Goal: Task Accomplishment & Management: Manage account settings

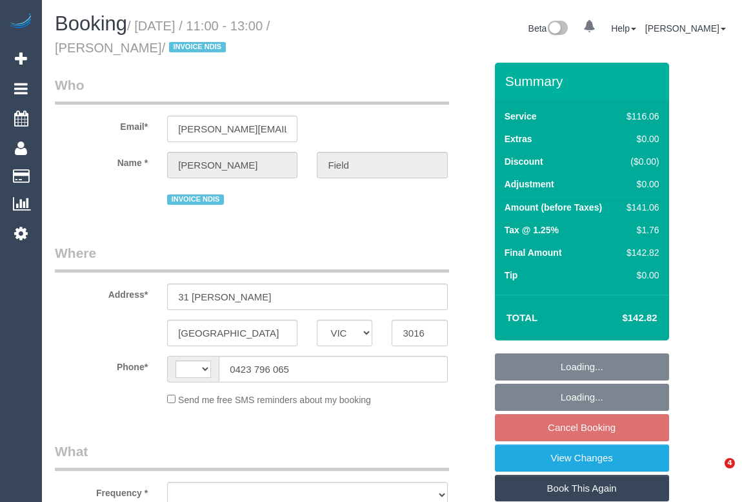
select select "VIC"
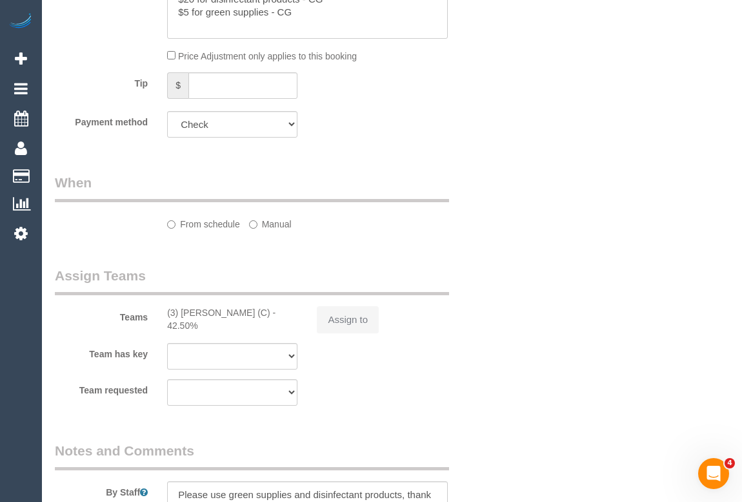
select select "string:AU"
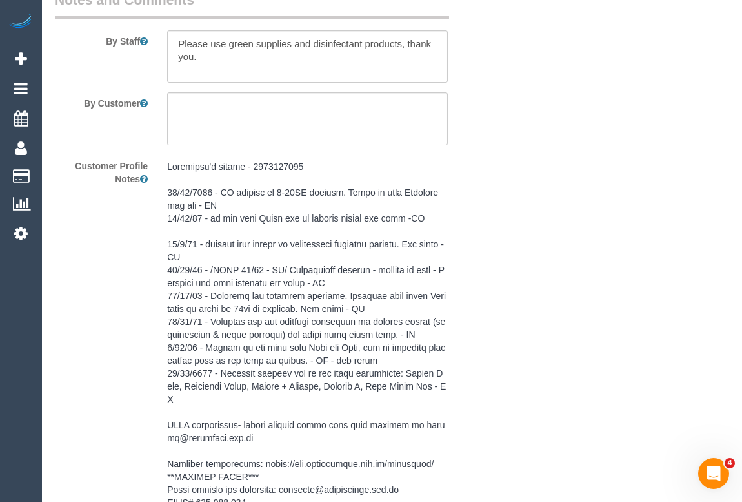
select select "object:733"
select select "number:27"
select select "number:14"
select select "number:19"
select select "number:36"
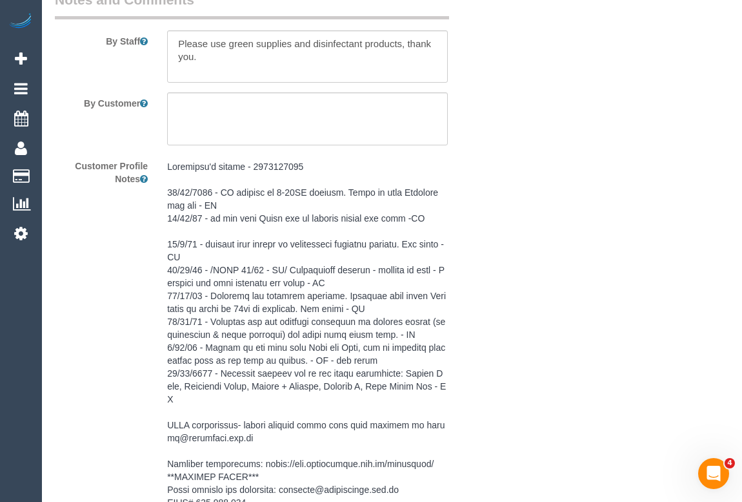
select select "number:35"
select select "number:12"
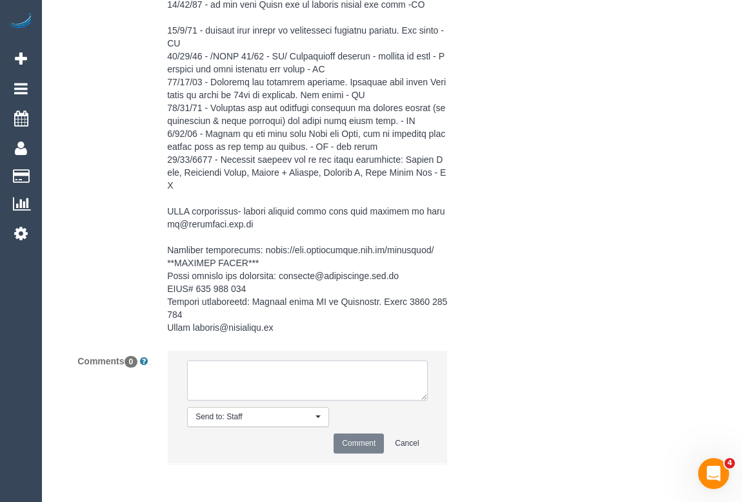
click at [267, 374] on textarea at bounding box center [307, 380] width 240 height 40
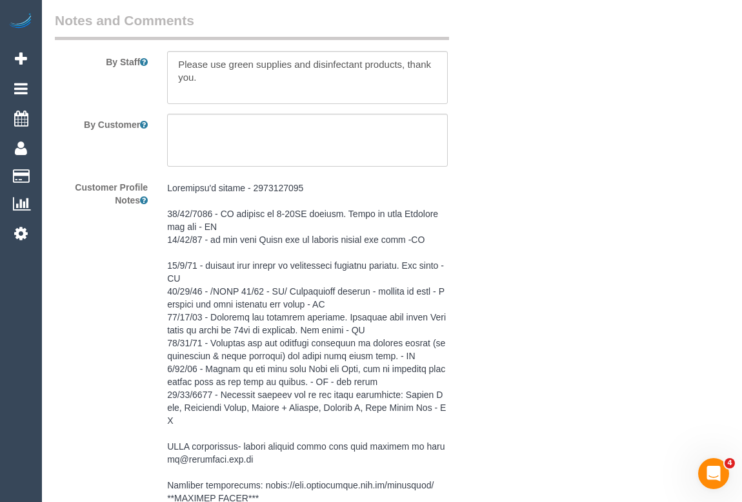
scroll to position [1756, 0]
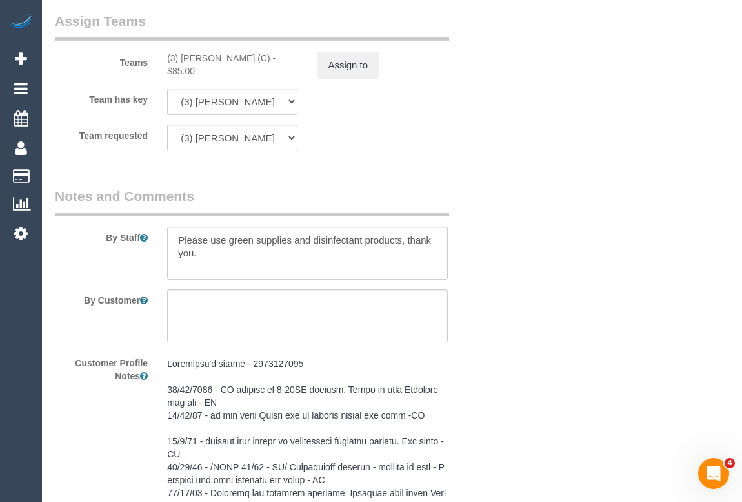
drag, startPoint x: 162, startPoint y: 57, endPoint x: 261, endPoint y: 58, distance: 99.4
click at [261, 58] on div "(3) Stephany Cerda (C) - $85.00" at bounding box center [233, 65] width 150 height 26
copy div "(3) Stephany Cerda (C)"
click at [369, 75] on button "Assign to" at bounding box center [348, 65] width 62 height 27
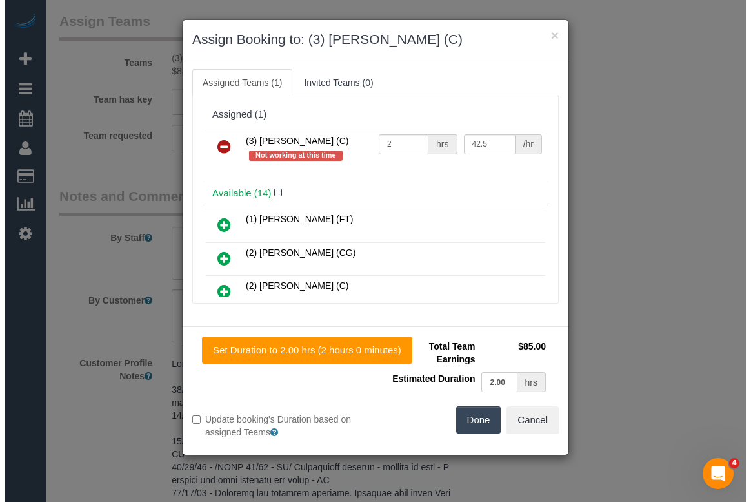
scroll to position [1743, 0]
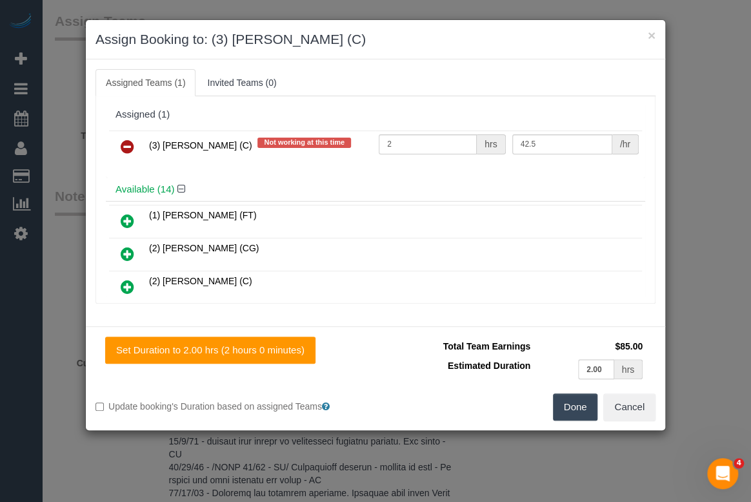
click at [125, 143] on icon at bounding box center [128, 146] width 14 height 15
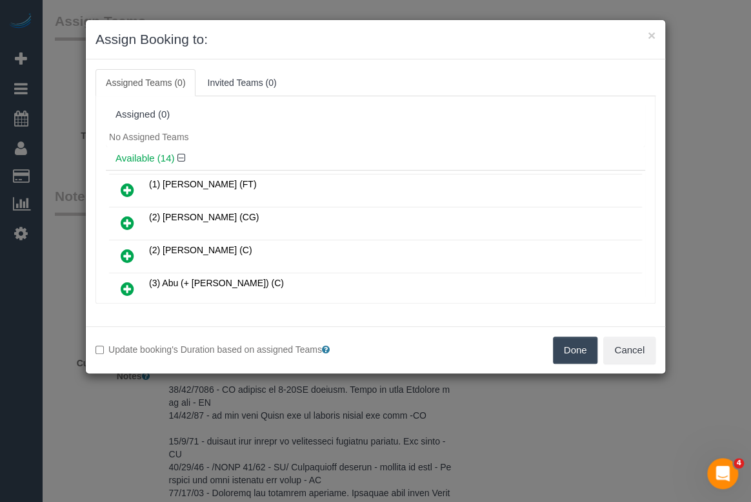
click at [557, 345] on button "Done" at bounding box center [575, 349] width 45 height 27
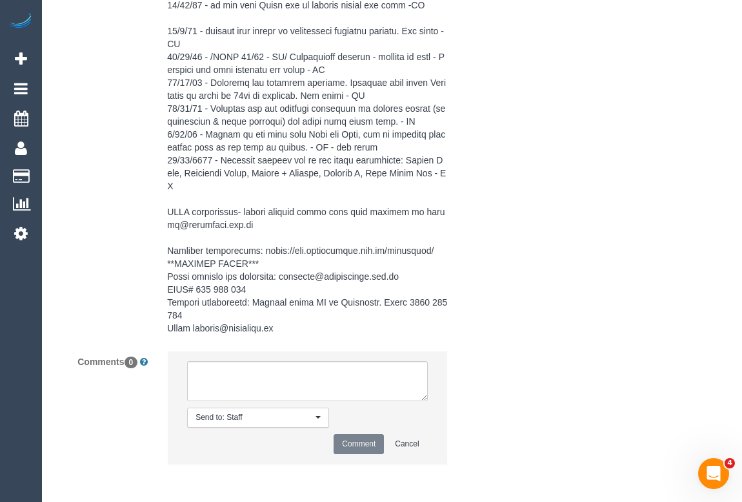
scroll to position [2166, 0]
click at [264, 374] on textarea at bounding box center [307, 380] width 240 height 40
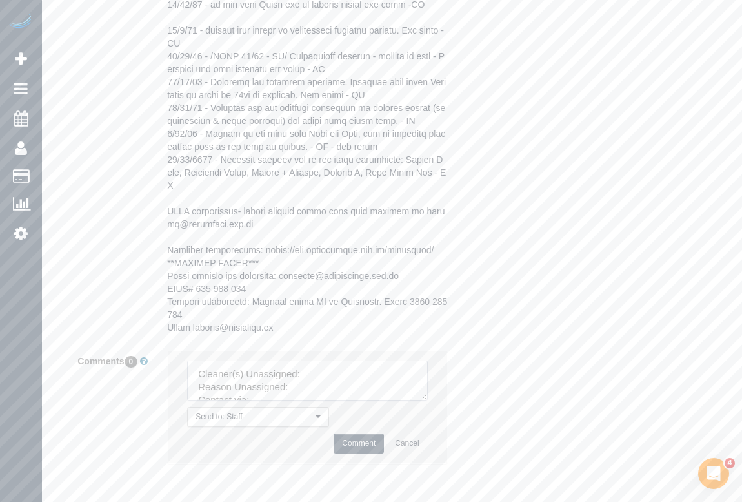
click at [334, 367] on textarea at bounding box center [307, 380] width 240 height 40
paste textarea "(3) Stephany Cerda (C)"
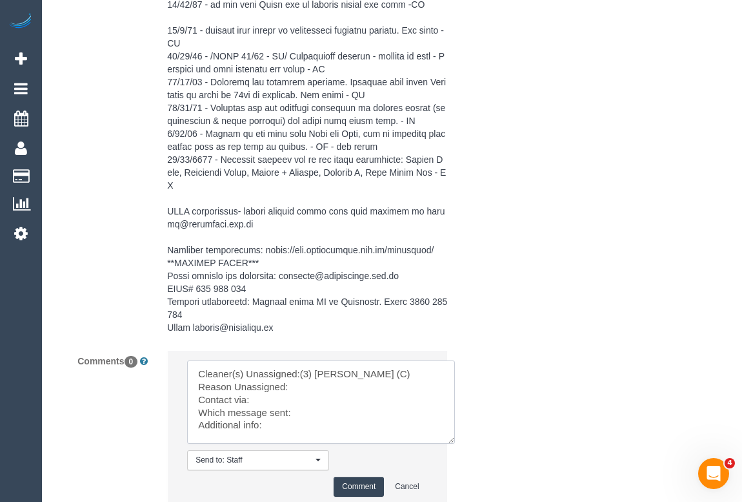
drag, startPoint x: 423, startPoint y: 396, endPoint x: 452, endPoint y: 440, distance: 52.3
click at [452, 440] on textarea at bounding box center [321, 401] width 268 height 83
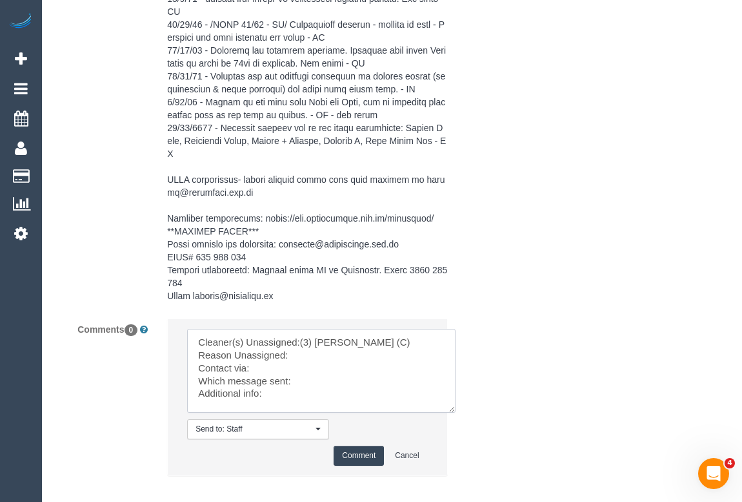
scroll to position [2225, 0]
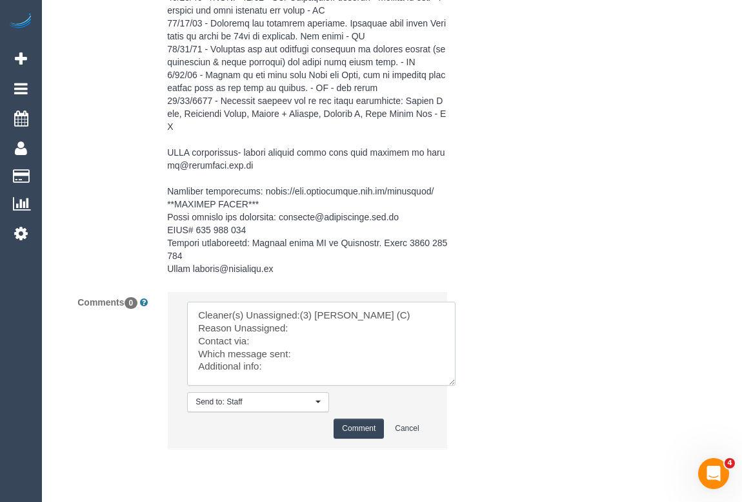
click at [301, 323] on textarea at bounding box center [321, 343] width 269 height 84
drag, startPoint x: 398, startPoint y: 327, endPoint x: 421, endPoint y: 327, distance: 22.6
click at [421, 327] on textarea at bounding box center [321, 343] width 269 height 84
click at [256, 336] on textarea at bounding box center [321, 343] width 269 height 84
click at [311, 351] on textarea at bounding box center [321, 343] width 269 height 84
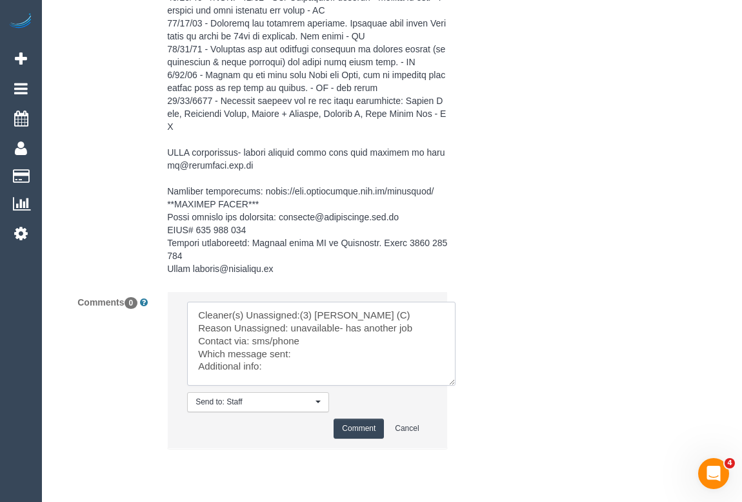
click at [300, 349] on textarea at bounding box center [321, 343] width 269 height 84
click at [283, 363] on textarea at bounding box center [321, 343] width 269 height 84
type textarea "Cleaner(s) Unassigned:(3) Stephany Cerda (C) Reason Unassigned: unavailable- ha…"
click at [360, 429] on button "Comment" at bounding box center [359, 428] width 50 height 20
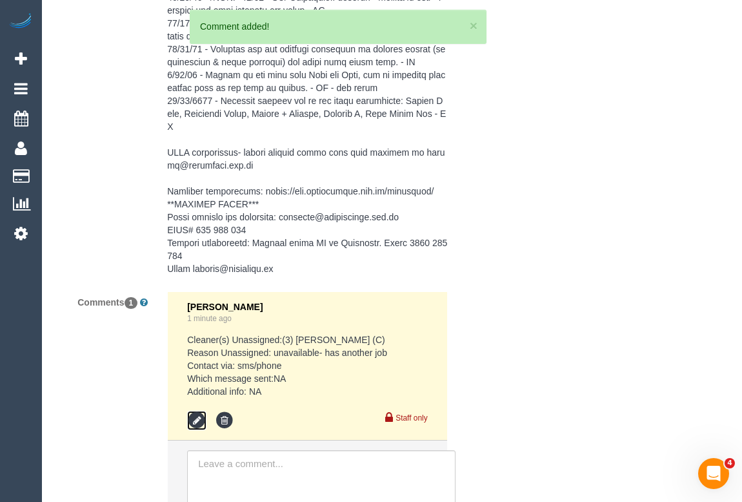
click at [198, 420] on icon at bounding box center [196, 420] width 19 height 19
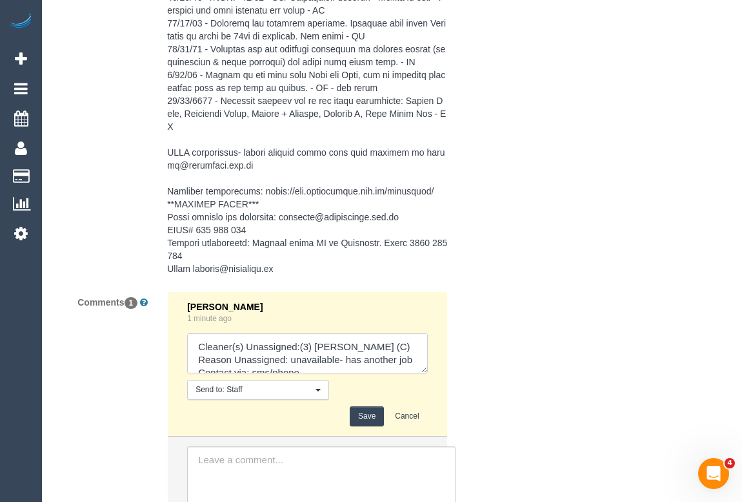
drag, startPoint x: 424, startPoint y: 371, endPoint x: 447, endPoint y: 396, distance: 34.7
click at [447, 396] on div "Odelle Marie 1 minute ago Send to: Staff Nothing selected Send to: Staff Send t…" at bounding box center [308, 422] width 300 height 263
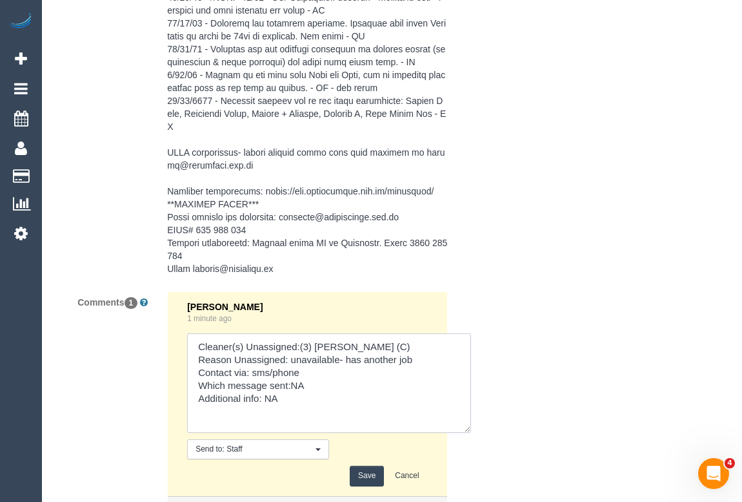
drag, startPoint x: 422, startPoint y: 365, endPoint x: 482, endPoint y: 445, distance: 100.6
click at [471, 433] on textarea at bounding box center [329, 382] width 284 height 99
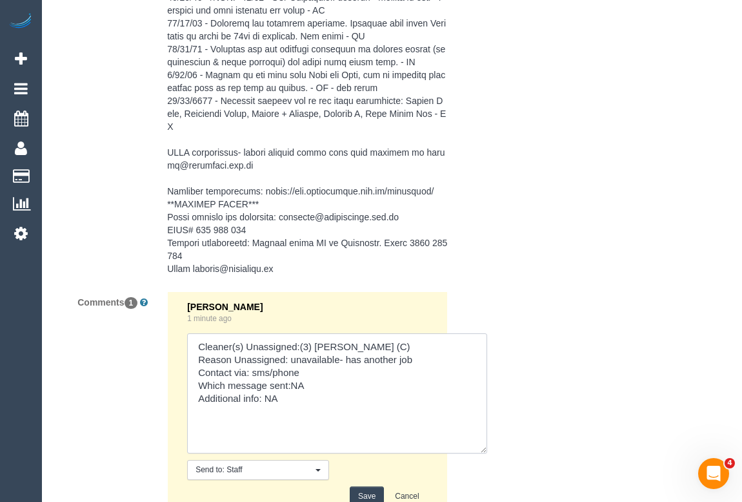
drag, startPoint x: 265, startPoint y: 394, endPoint x: 294, endPoint y: 395, distance: 29.1
click at [294, 395] on textarea at bounding box center [337, 393] width 300 height 120
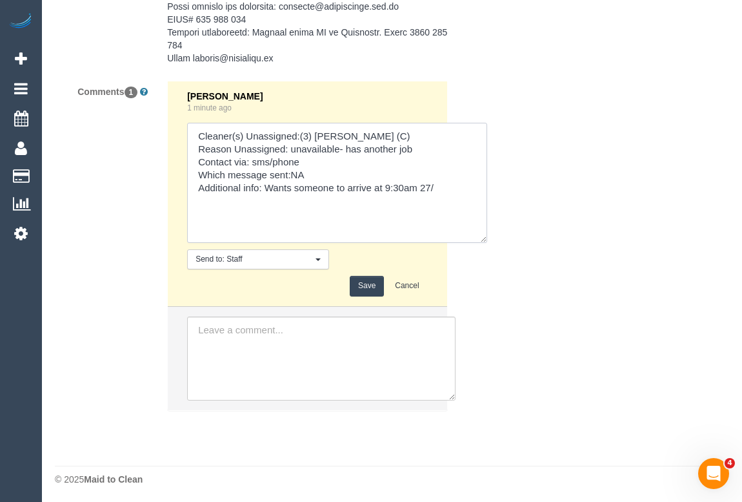
click at [456, 189] on textarea at bounding box center [337, 183] width 300 height 120
type textarea "Cleaner(s) Unassigned:(3) Stephany Cerda (C) Reason Unassigned: unavailable- ha…"
drag, startPoint x: 544, startPoint y: 295, endPoint x: 534, endPoint y: 304, distance: 13.2
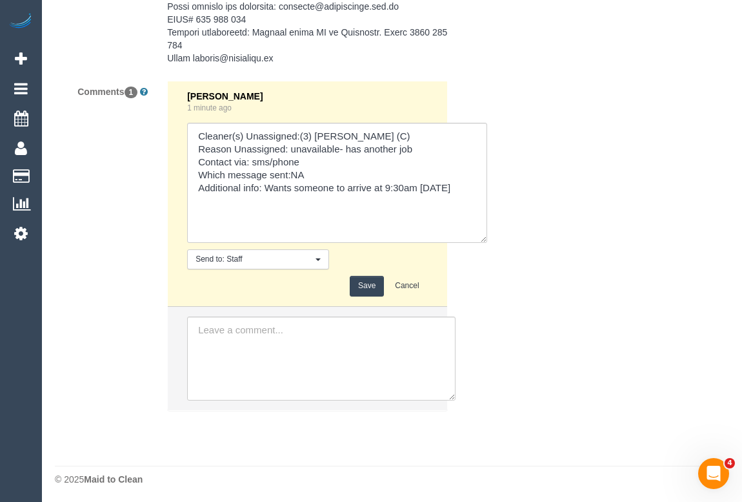
click at [371, 283] on button "Save" at bounding box center [367, 286] width 34 height 20
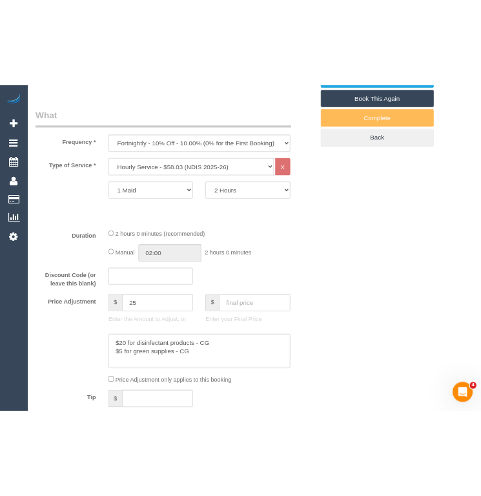
scroll to position [233, 0]
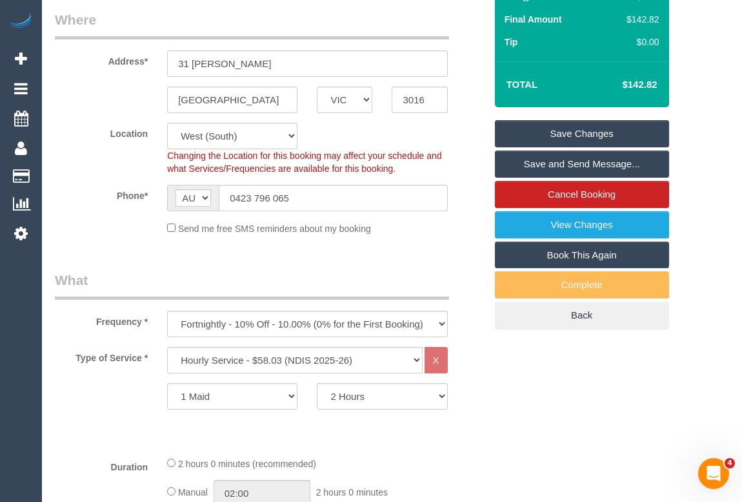
click at [582, 133] on link "Save Changes" at bounding box center [582, 133] width 174 height 27
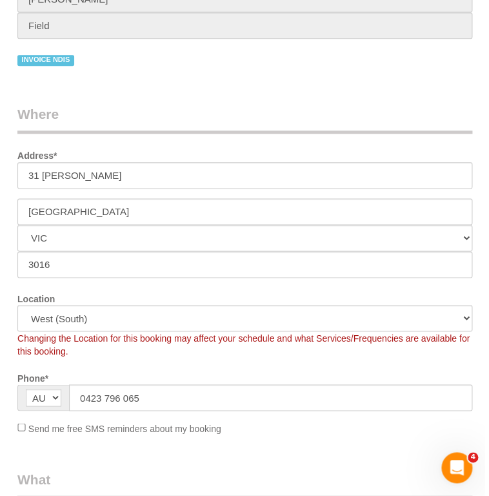
scroll to position [211, 0]
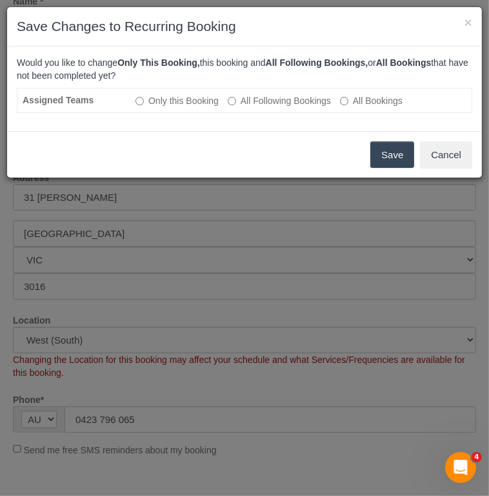
click at [400, 165] on button "Save" at bounding box center [393, 154] width 44 height 27
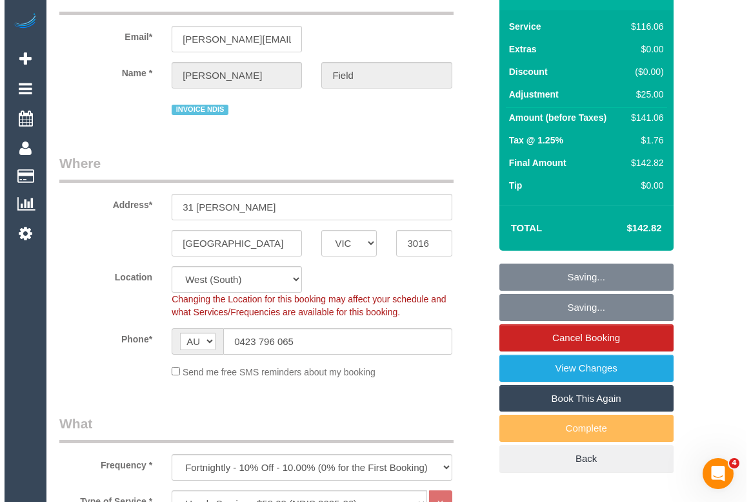
scroll to position [0, 0]
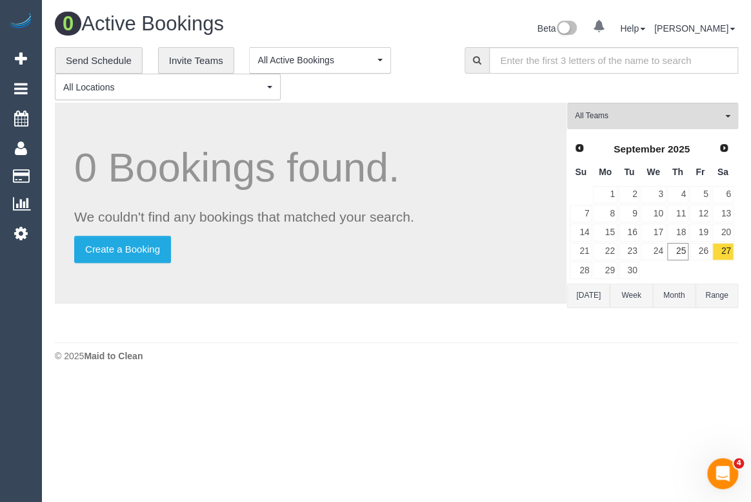
click at [433, 79] on div "**********" at bounding box center [250, 74] width 391 height 54
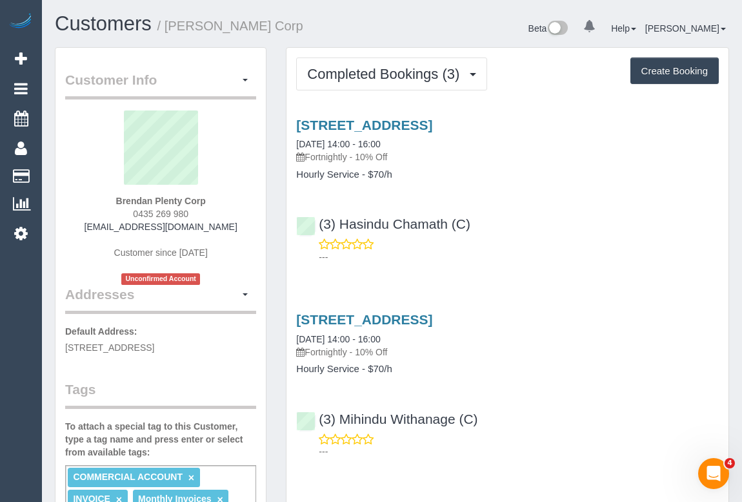
click at [533, 260] on p "---" at bounding box center [519, 256] width 400 height 13
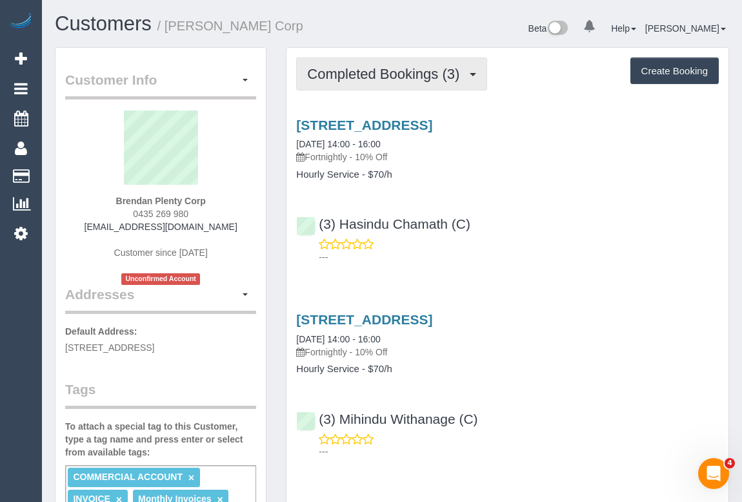
click at [383, 74] on span "Completed Bookings (3)" at bounding box center [386, 74] width 159 height 16
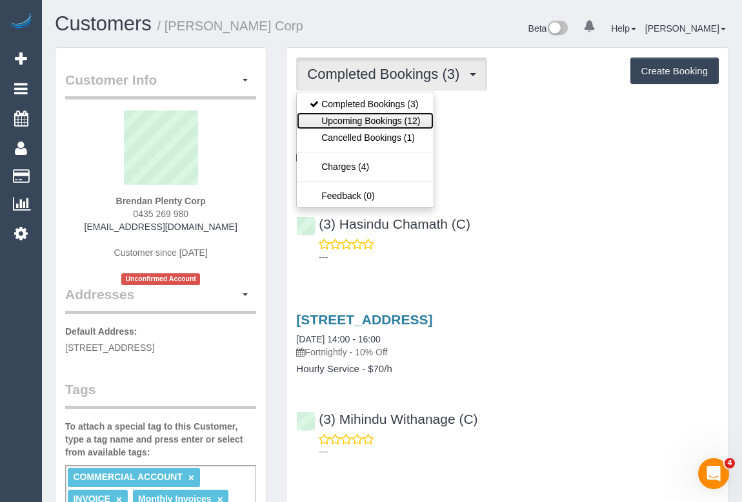
click at [371, 124] on link "Upcoming Bookings (12)" at bounding box center [365, 120] width 136 height 17
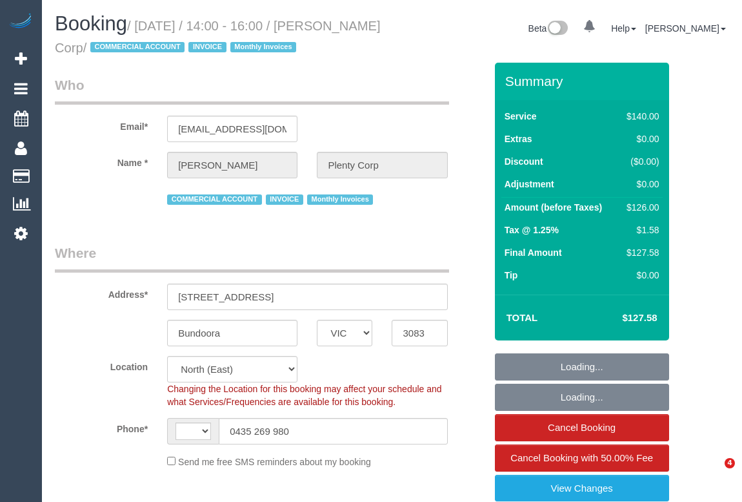
select select "VIC"
select select "object:619"
select select "number:28"
select select "number:14"
select select "number:18"
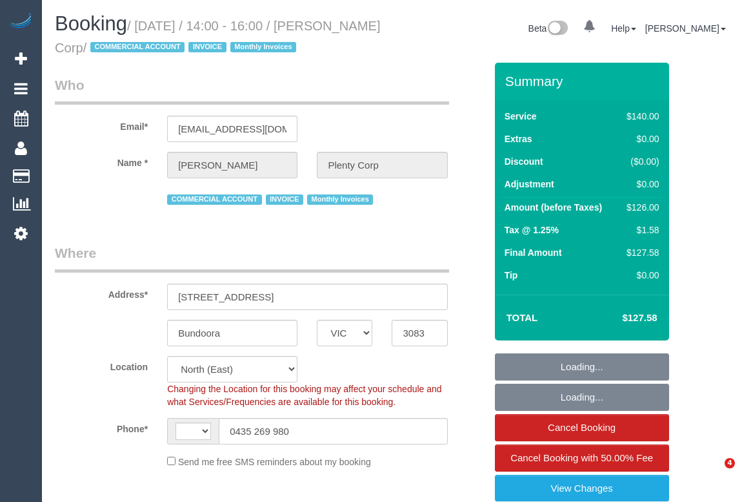
select select "number:24"
select select "number:34"
select select "number:11"
select select "string:AU"
select select "object:1513"
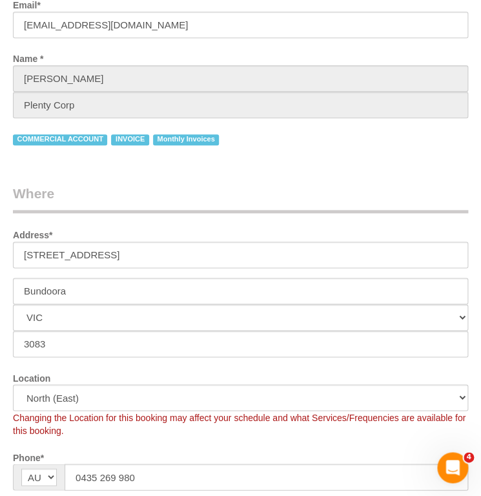
scroll to position [411, 0]
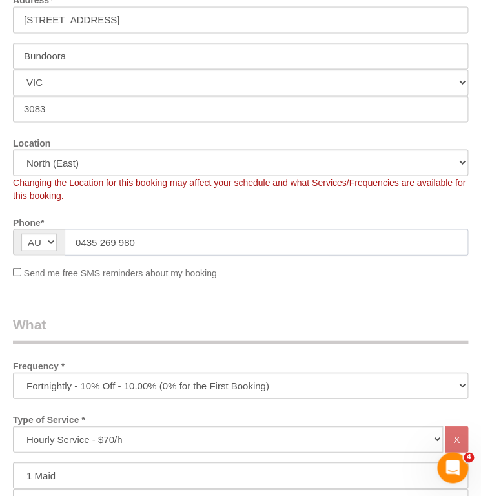
drag, startPoint x: 152, startPoint y: 241, endPoint x: 9, endPoint y: 239, distance: 142.7
click at [9, 239] on div "AF AL DZ AD AO AI AQ AG AR AM AW AU AT AZ BS BH BD BB BY BE BZ BJ BM BT BO BA B…" at bounding box center [240, 242] width 474 height 26
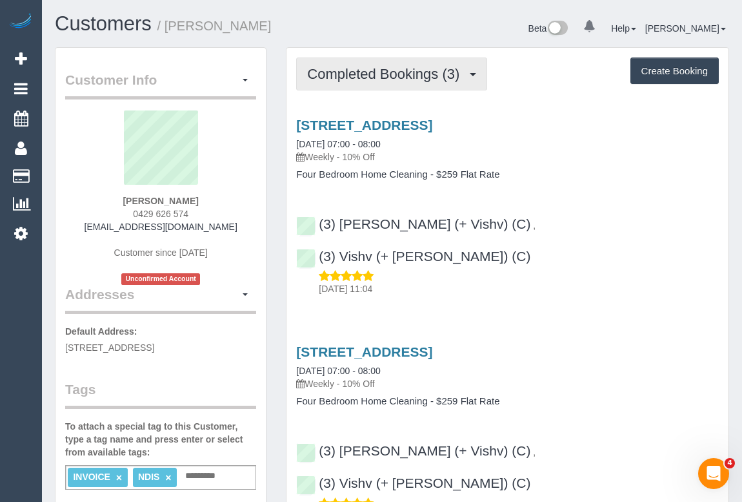
click at [373, 63] on button "Completed Bookings (3)" at bounding box center [391, 73] width 191 height 33
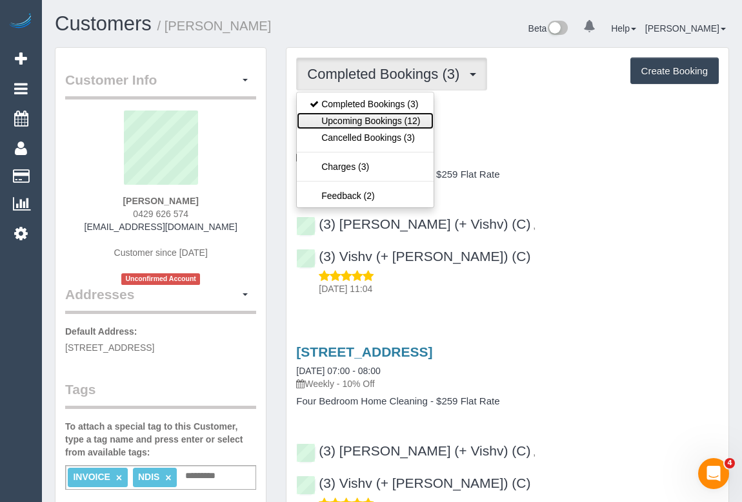
click at [387, 118] on link "Upcoming Bookings (12)" at bounding box center [365, 120] width 136 height 17
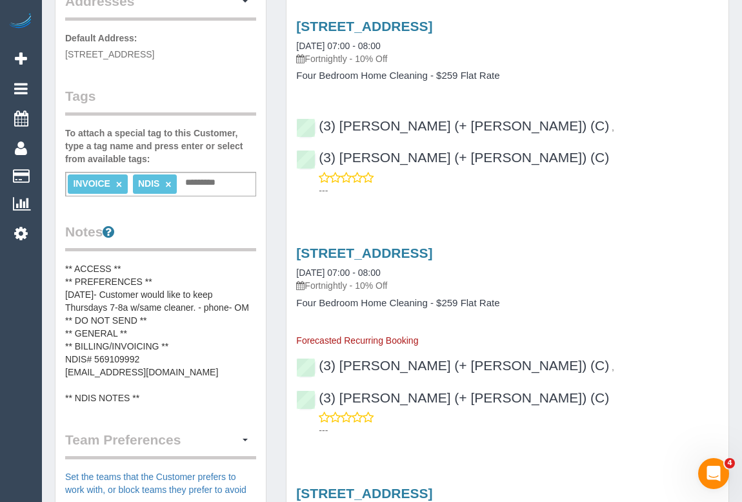
scroll to position [176, 0]
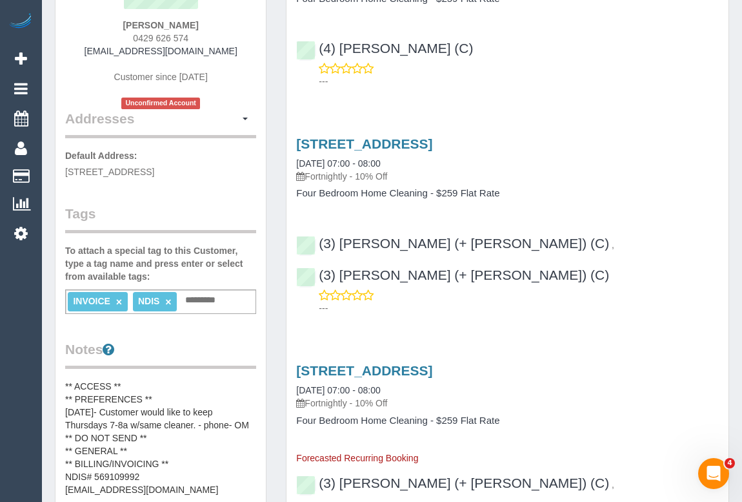
drag, startPoint x: 100, startPoint y: 52, endPoint x: 229, endPoint y: 54, distance: 129.1
click at [229, 54] on div "Jane Poxon 0429 626 574 janepoxon1@gmail.com Customer since 2025 Unconfirmed Ac…" at bounding box center [160, 22] width 191 height 174
copy link "janepoxon1@gmail.com"
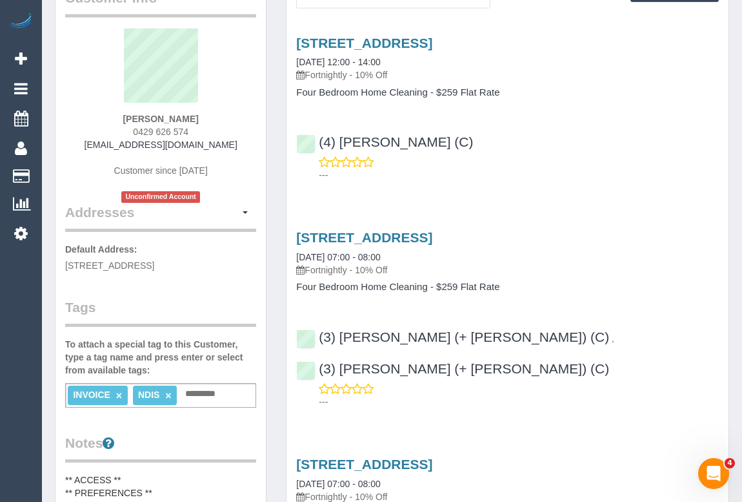
scroll to position [0, 0]
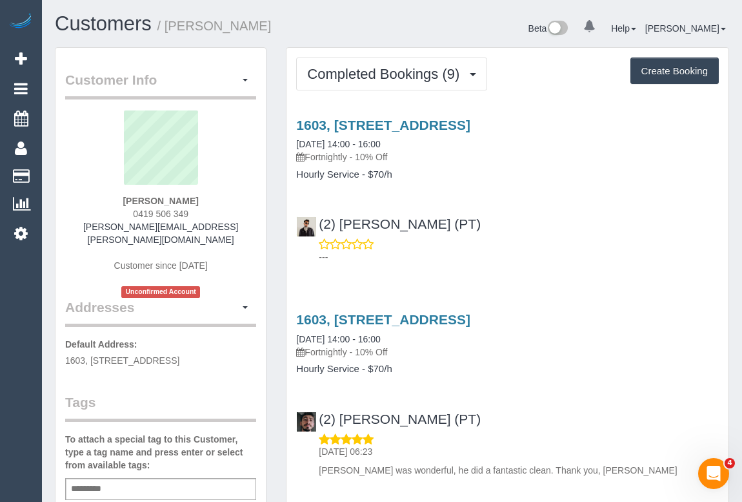
drag, startPoint x: 544, startPoint y: 229, endPoint x: 360, endPoint y: 236, distance: 184.1
click at [544, 229] on div "(2) Azwad Raza (PT) ---" at bounding box center [508, 234] width 442 height 58
drag, startPoint x: 124, startPoint y: 212, endPoint x: 221, endPoint y: 210, distance: 96.8
click at [221, 210] on div "Jillian Craig 0419 506 349 jillian.j.craig@gmail.com Customer since 2023 Unconf…" at bounding box center [160, 203] width 191 height 187
copy span "0419 506 349"
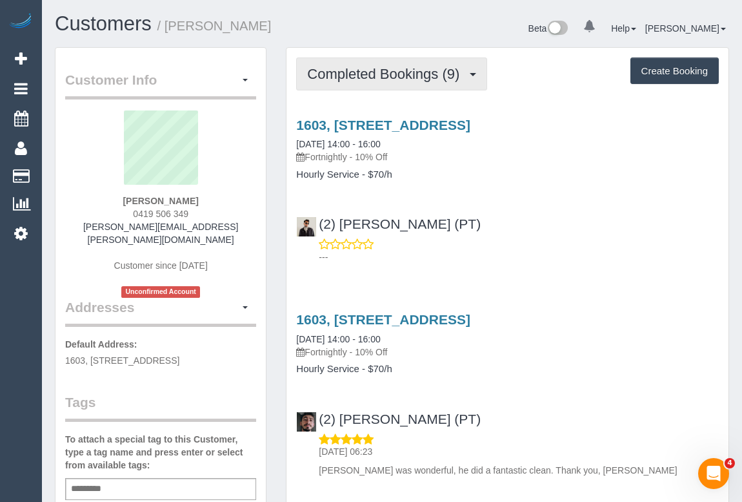
click at [355, 66] on span "Completed Bookings (9)" at bounding box center [386, 74] width 159 height 16
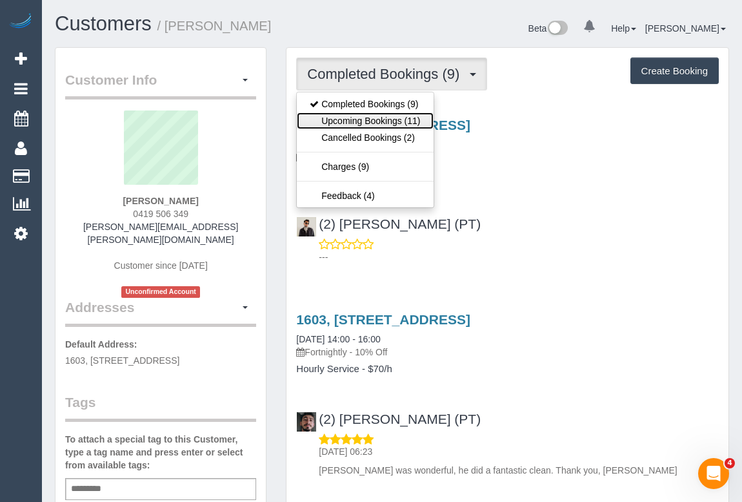
click at [380, 120] on link "Upcoming Bookings (11)" at bounding box center [365, 120] width 136 height 17
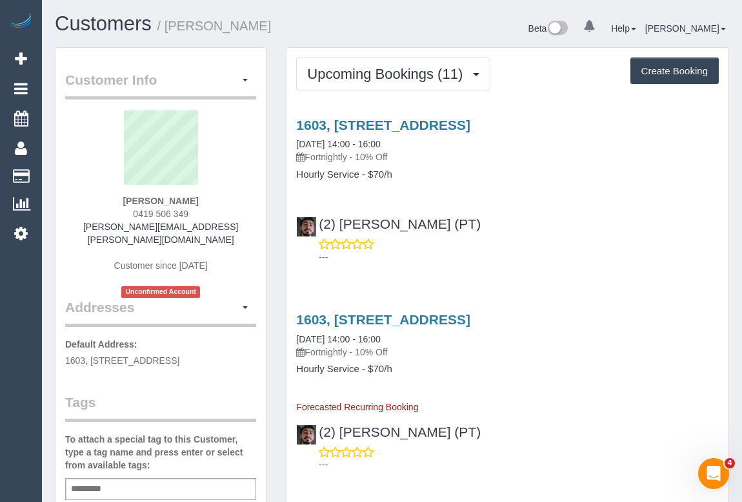
click at [338, 26] on h1 "Customers / Jillian Craig" at bounding box center [219, 24] width 328 height 22
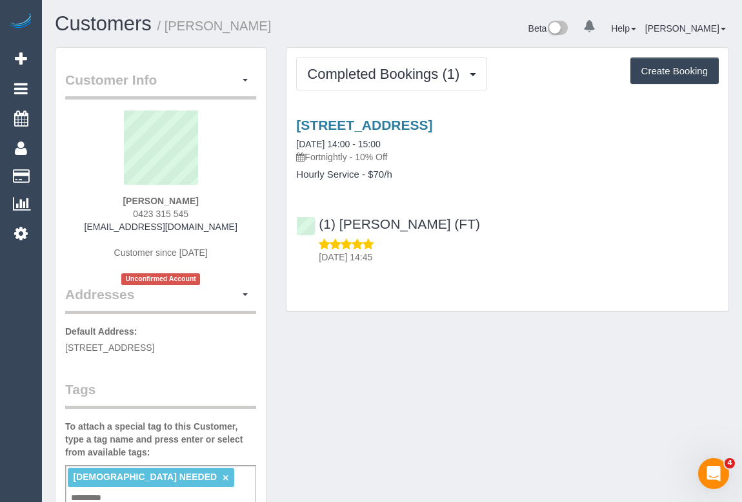
drag, startPoint x: 123, startPoint y: 213, endPoint x: 207, endPoint y: 213, distance: 83.9
click at [207, 213] on div "[PERSON_NAME] 0423 315 545 [EMAIL_ADDRESS][DOMAIN_NAME] Customer since [DATE] U…" at bounding box center [160, 197] width 191 height 174
copy span "0423 315 545"
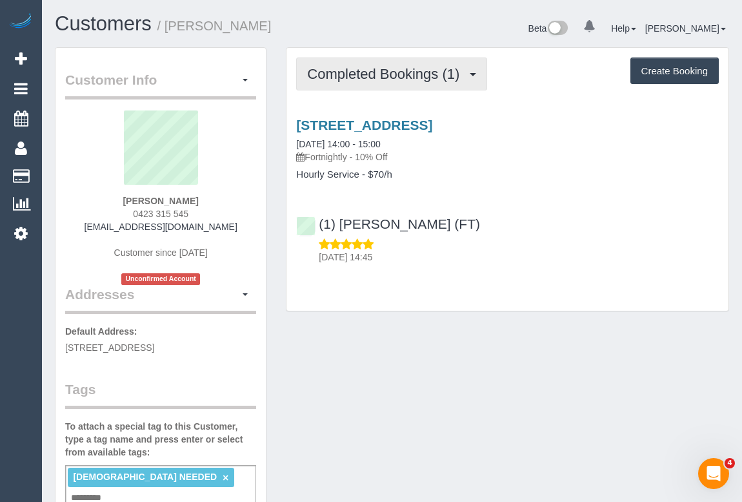
click at [379, 77] on span "Completed Bookings (1)" at bounding box center [386, 74] width 159 height 16
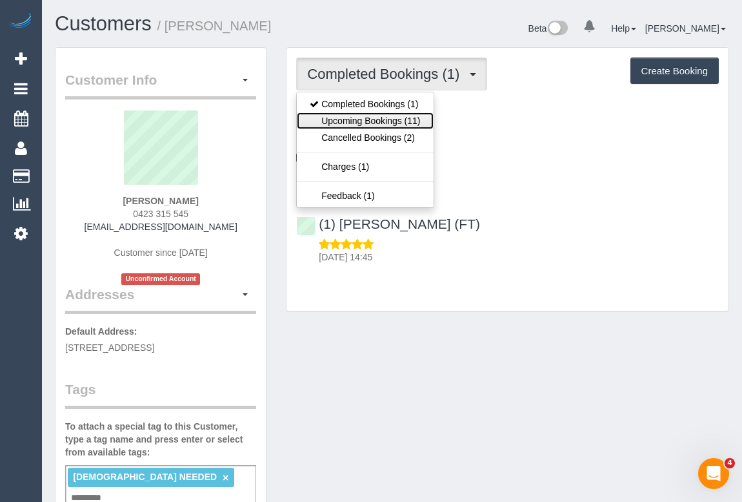
click at [372, 121] on link "Upcoming Bookings (11)" at bounding box center [365, 120] width 136 height 17
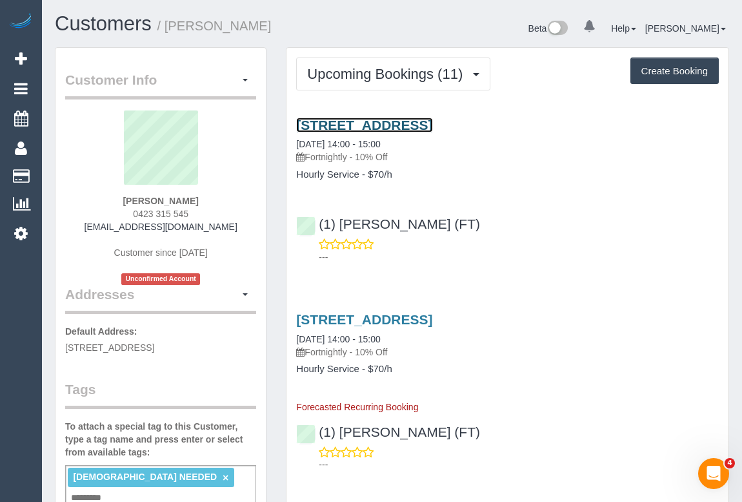
click at [413, 126] on link "[STREET_ADDRESS]" at bounding box center [364, 124] width 136 height 15
click at [619, 320] on h3 "[STREET_ADDRESS]" at bounding box center [507, 319] width 423 height 15
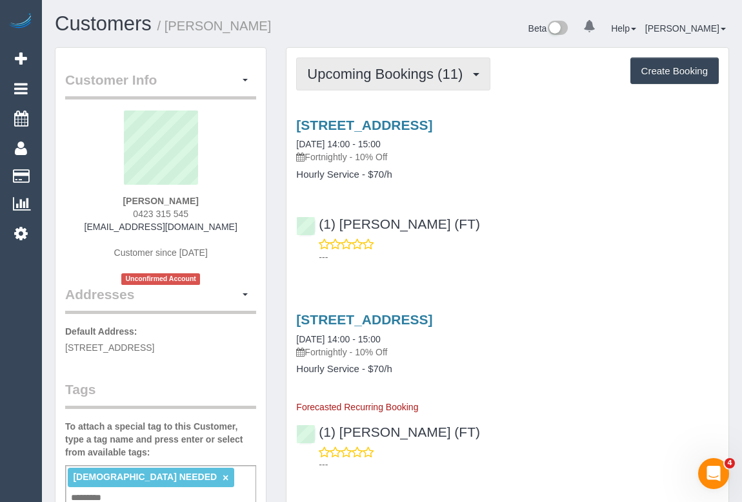
click at [392, 77] on span "Upcoming Bookings (11)" at bounding box center [388, 74] width 162 height 16
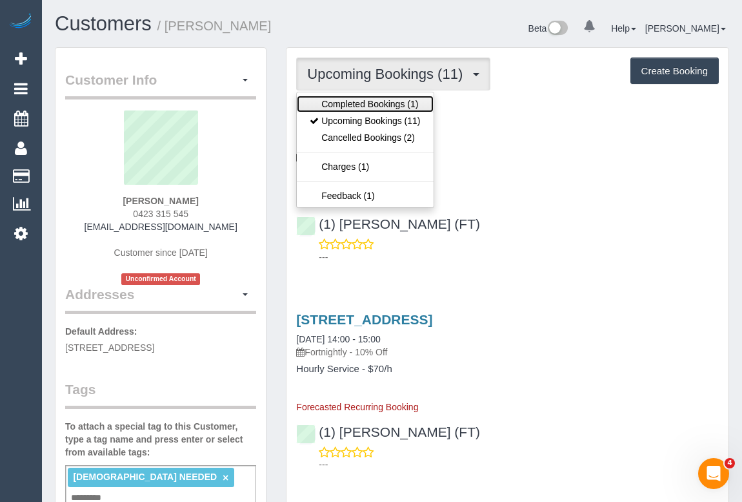
click at [380, 108] on link "Completed Bookings (1)" at bounding box center [365, 104] width 136 height 17
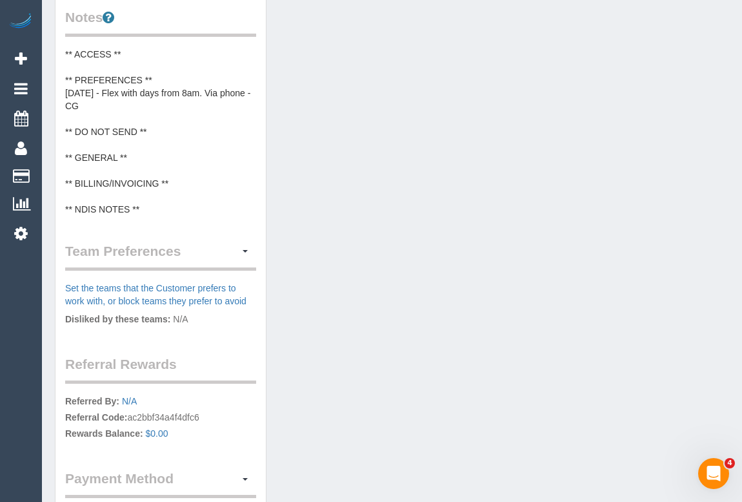
scroll to position [623, 0]
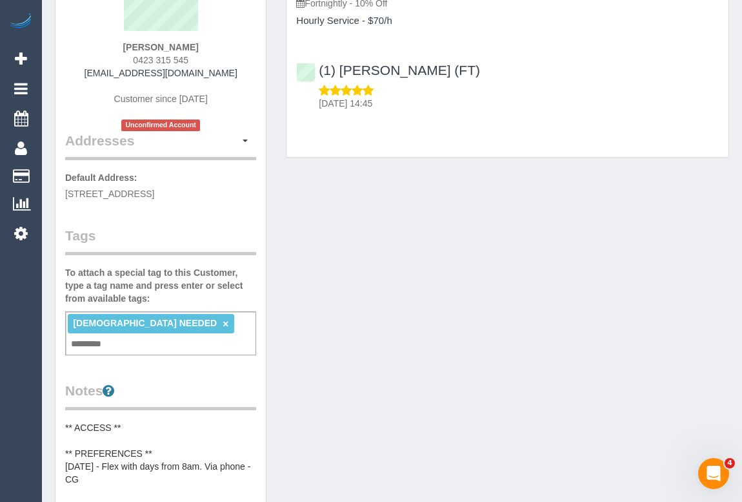
scroll to position [0, 0]
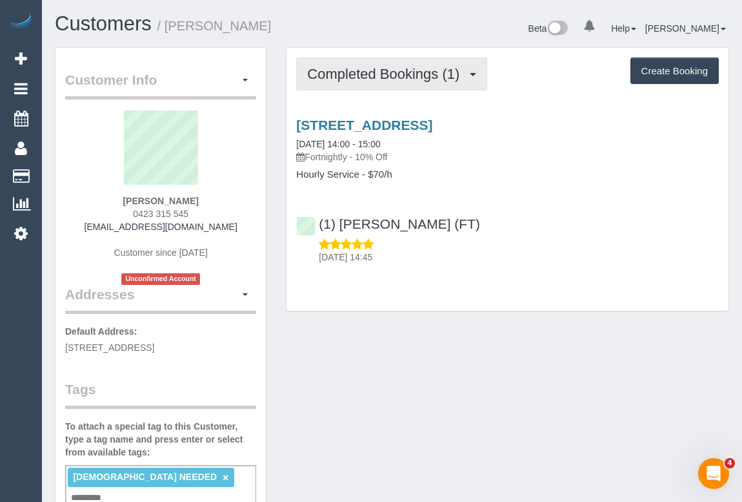
click at [376, 81] on button "Completed Bookings (1)" at bounding box center [391, 73] width 191 height 33
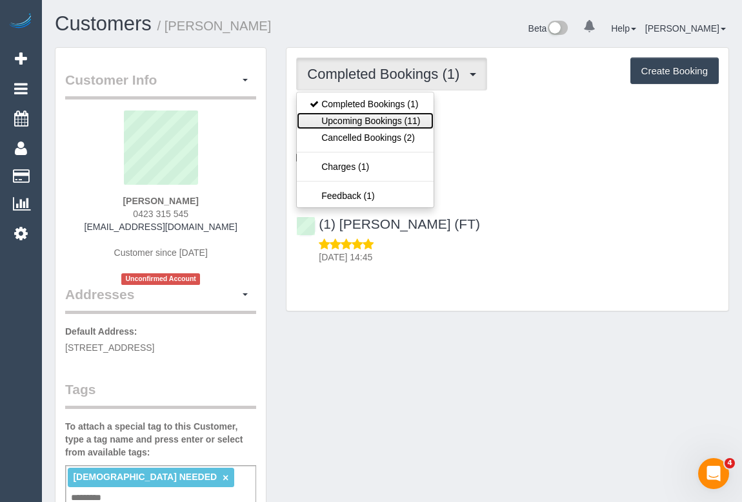
click at [367, 121] on link "Upcoming Bookings (11)" at bounding box center [365, 120] width 136 height 17
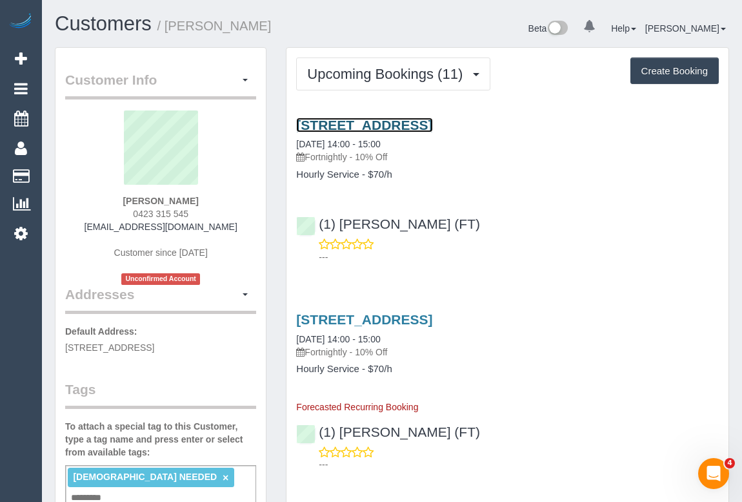
click at [433, 127] on link "[STREET_ADDRESS]" at bounding box center [364, 124] width 136 height 15
click at [385, 31] on div "Customers / [PERSON_NAME]" at bounding box center [218, 27] width 347 height 28
click at [426, 26] on div "Beta 0 Your Notifications You have 0 alerts Help Help Docs Take a Tour Contact …" at bounding box center [566, 30] width 347 height 34
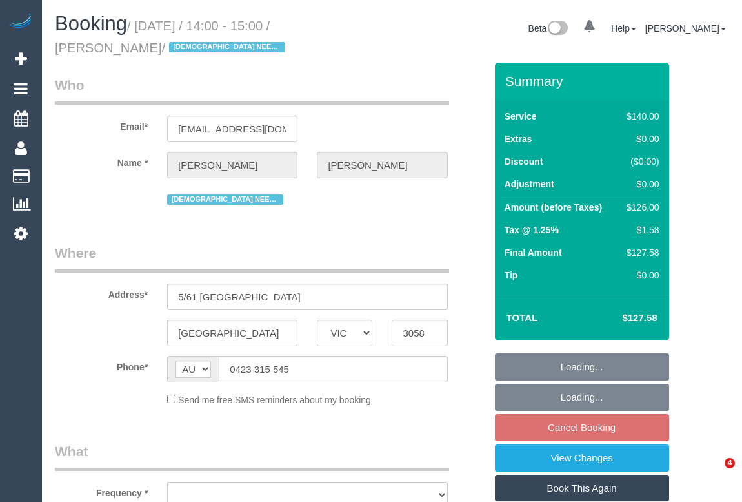
select select "VIC"
select select "object:537"
select select "string:stripe-pm_1RvSyj2GScqysDRVxSpJ7v7Q"
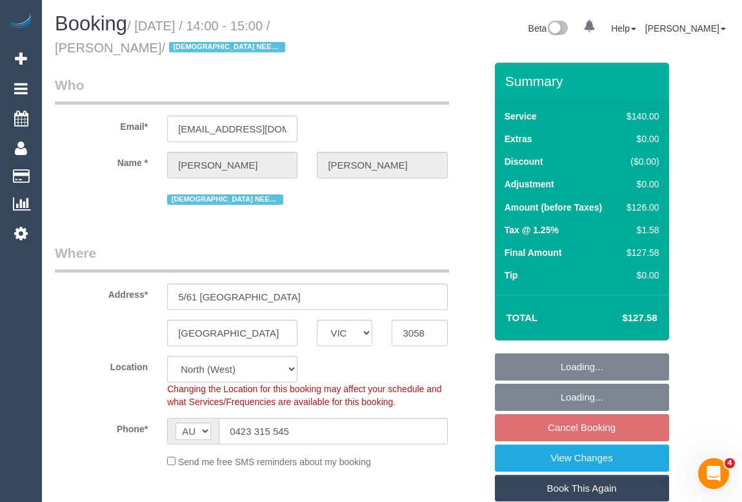
select select "object:708"
select select "number:30"
select select "number:14"
select select "number:18"
select select "number:22"
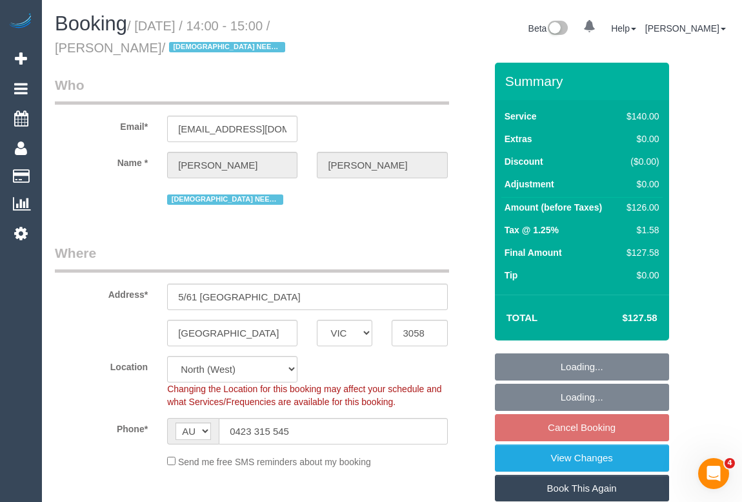
select select "number:34"
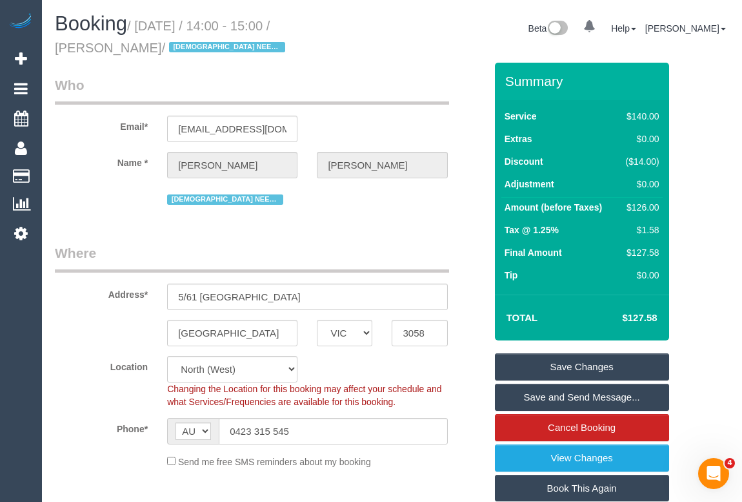
click at [449, 121] on div "Email* [EMAIL_ADDRESS][DOMAIN_NAME]" at bounding box center [270, 109] width 450 height 66
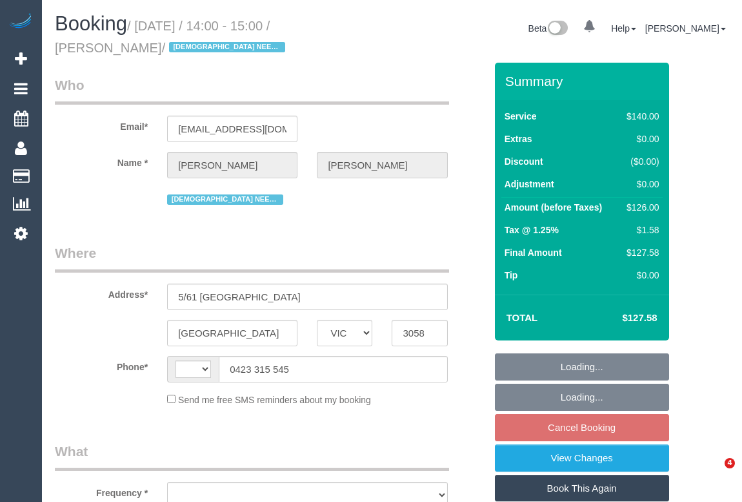
select select "VIC"
select select "object:290"
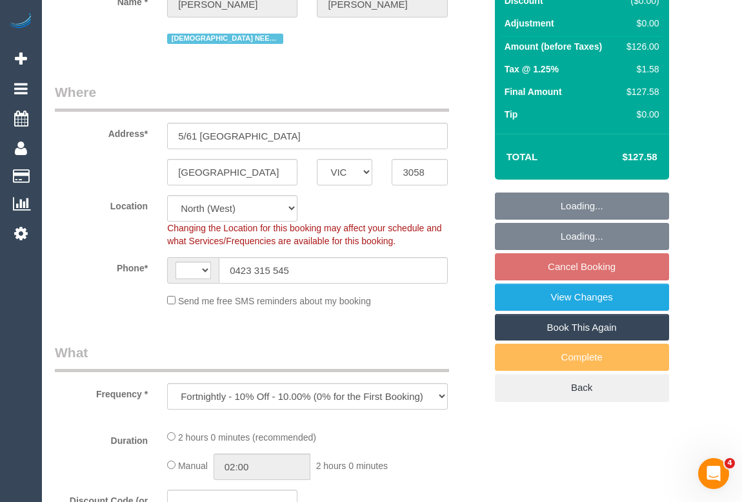
select select "string:stripe-pm_1RvSyj2GScqysDRVxSpJ7v7Q"
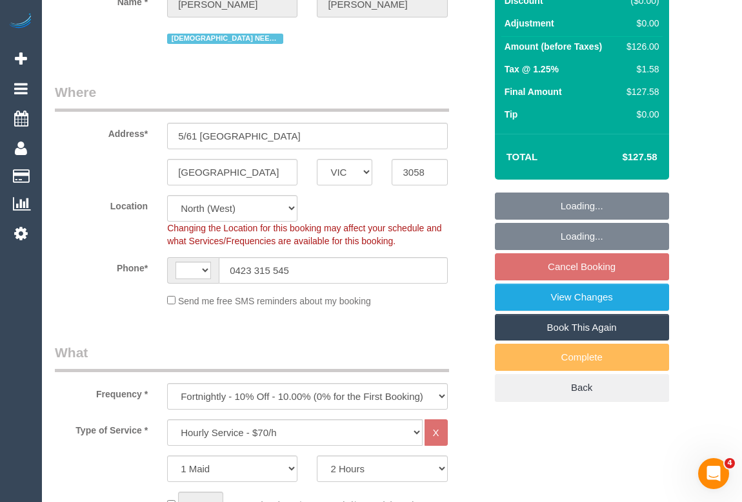
select select "object:461"
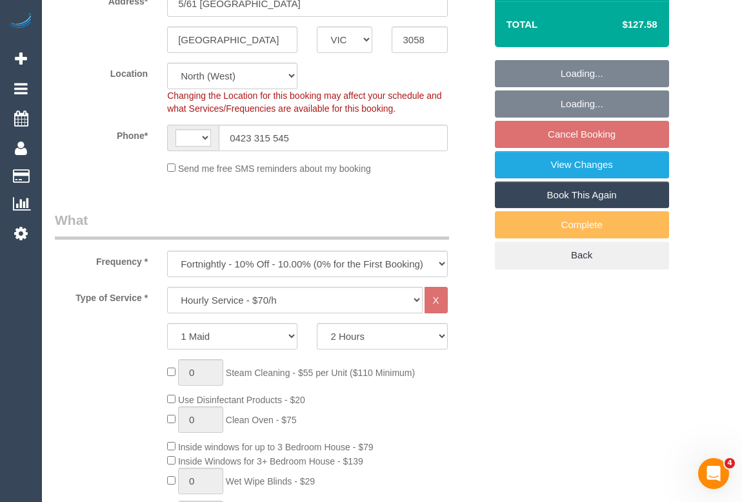
select select "string:AU"
select select "number:30"
select select "number:14"
select select "number:18"
select select "number:22"
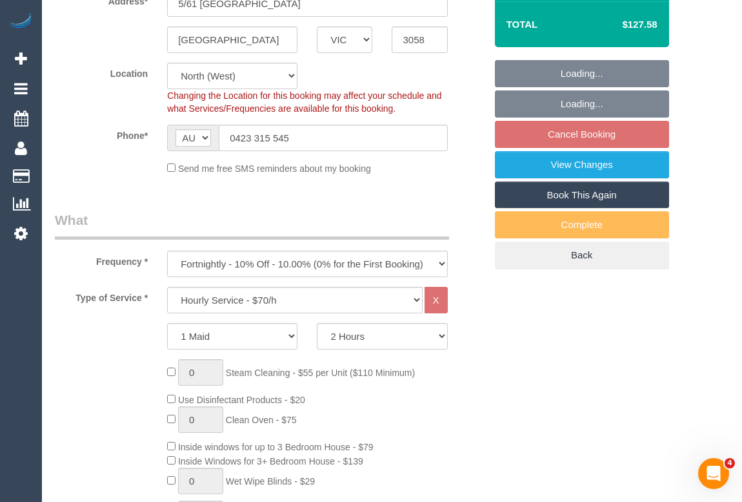
select select "number:34"
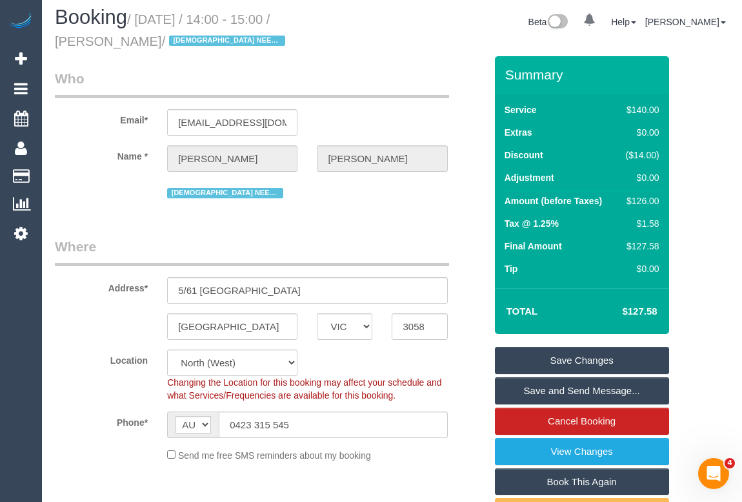
scroll to position [0, 0]
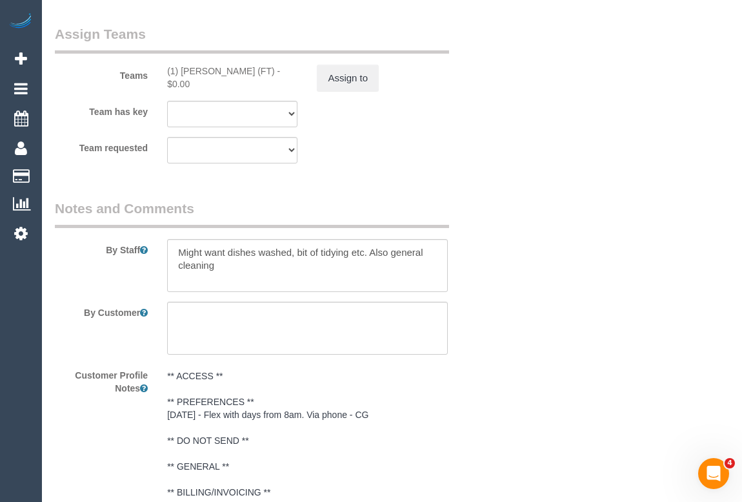
scroll to position [1995, 0]
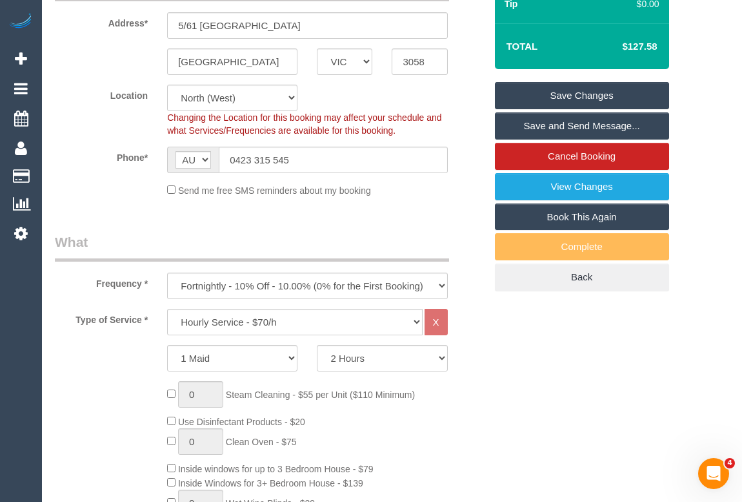
scroll to position [176, 0]
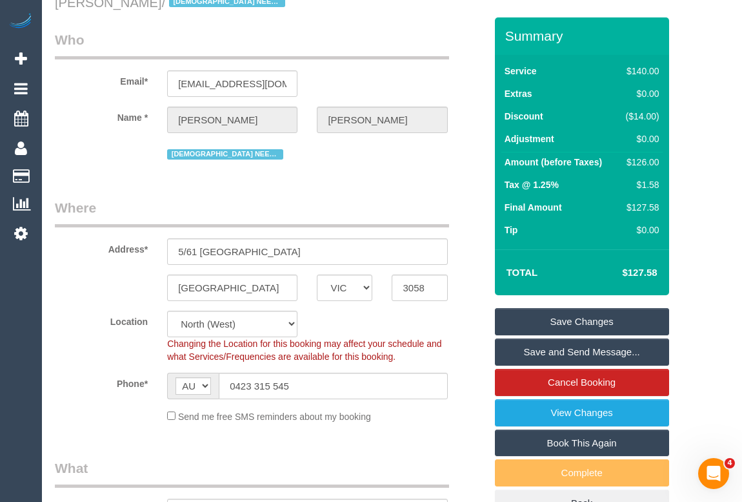
scroll to position [0, 0]
